Goal: Find specific page/section: Find specific page/section

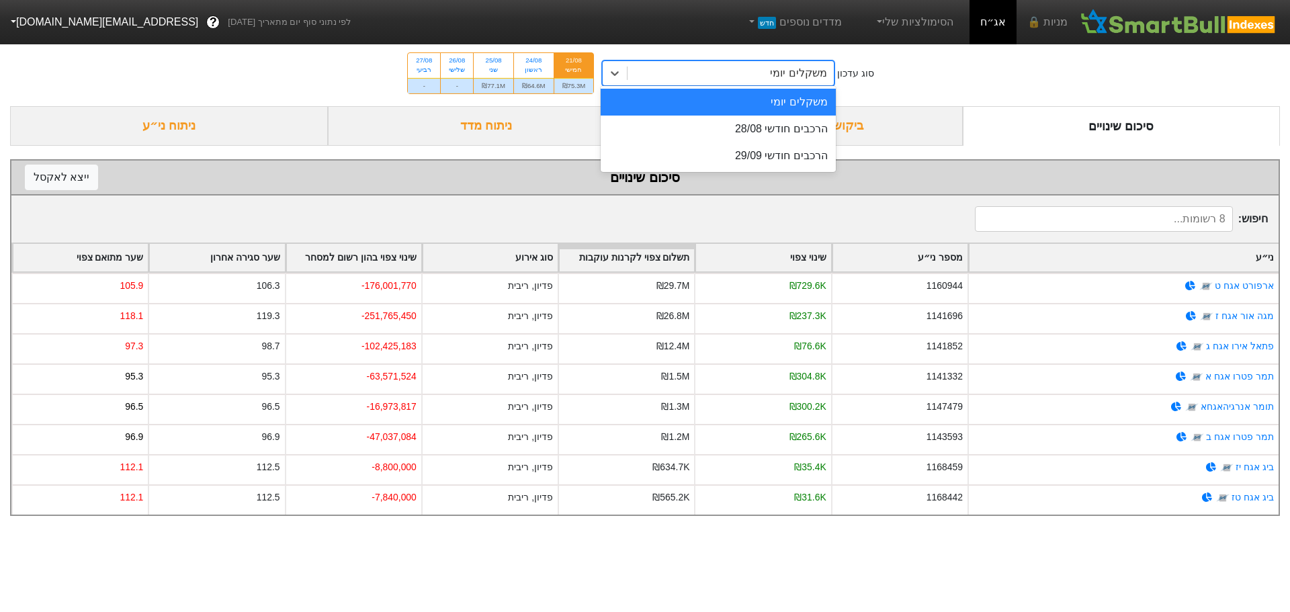
click at [725, 79] on div "משקלים יומי" at bounding box center [731, 73] width 206 height 24
click at [734, 128] on div "הרכבים חודשי 28/08" at bounding box center [718, 129] width 235 height 27
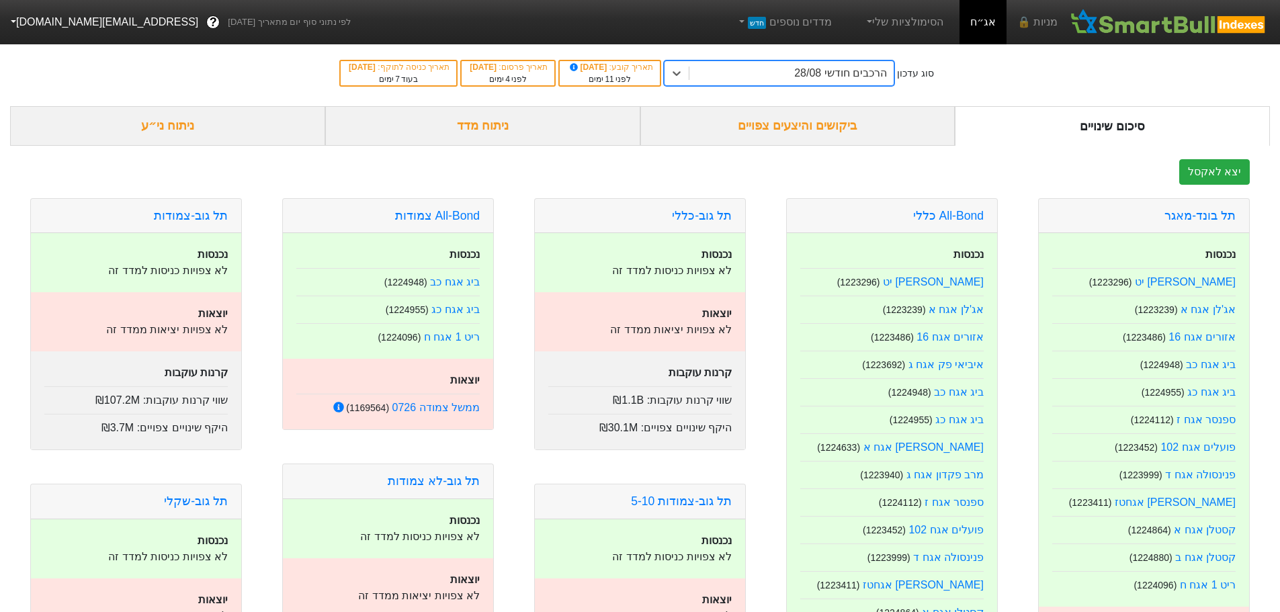
click at [812, 122] on div "ביקושים והיצעים צפויים" at bounding box center [797, 126] width 315 height 40
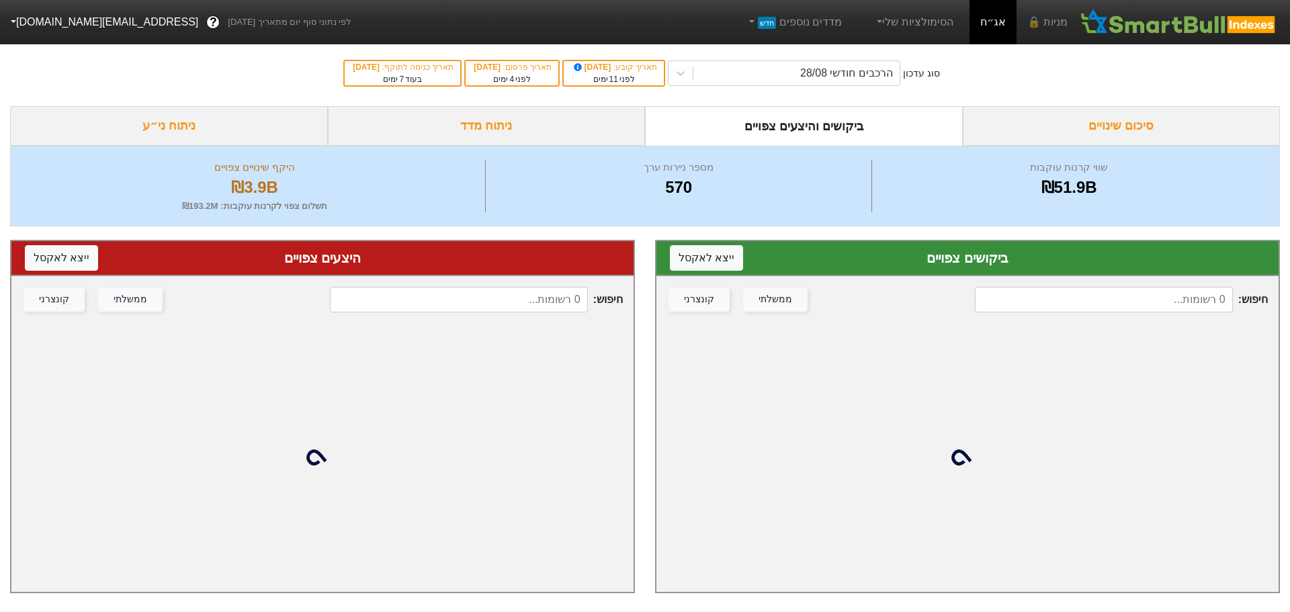
click at [515, 300] on input at bounding box center [459, 300] width 258 height 26
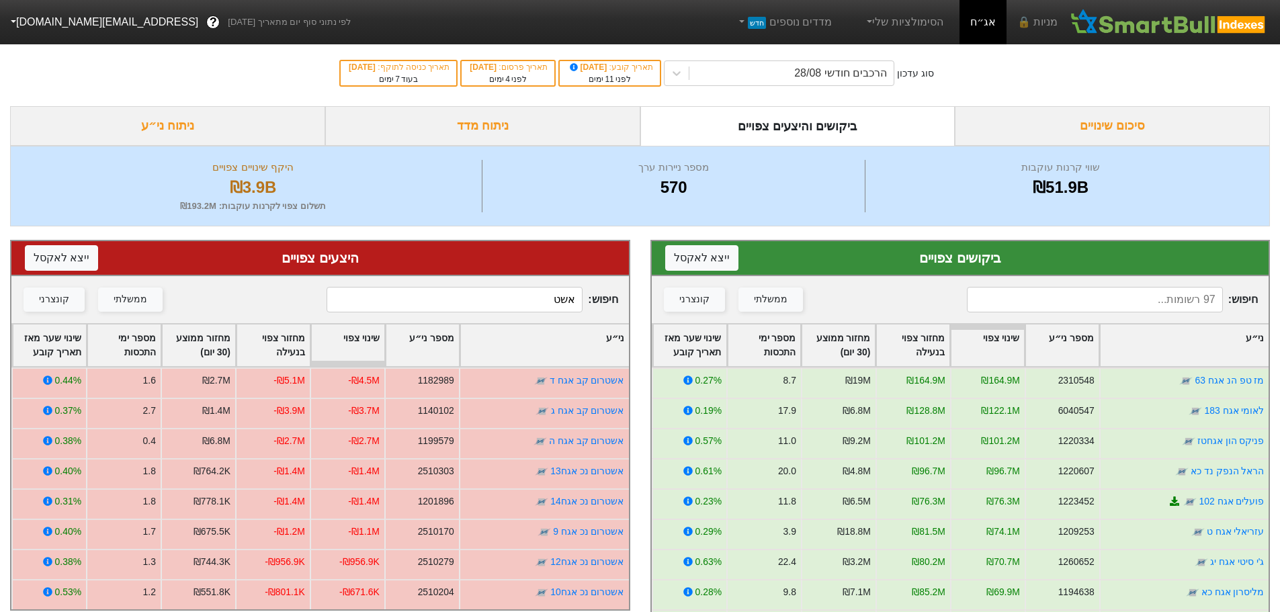
type input "אשט"
